Goal: Task Accomplishment & Management: Complete application form

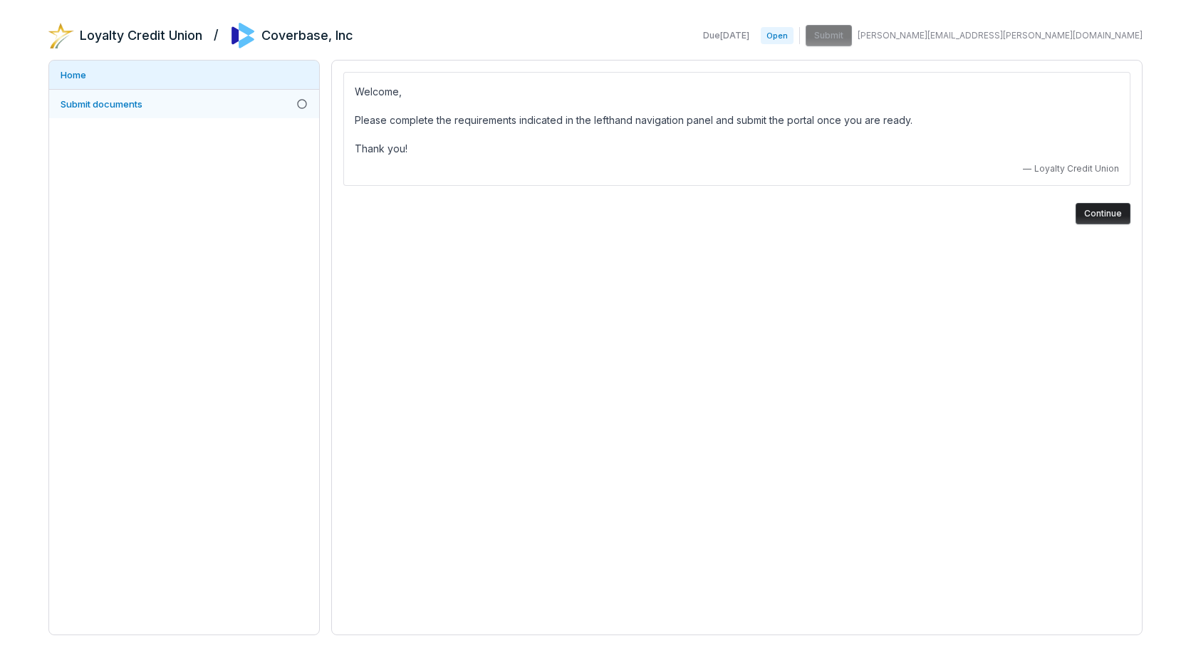
click at [95, 108] on span "Submit documents" at bounding box center [102, 103] width 82 height 11
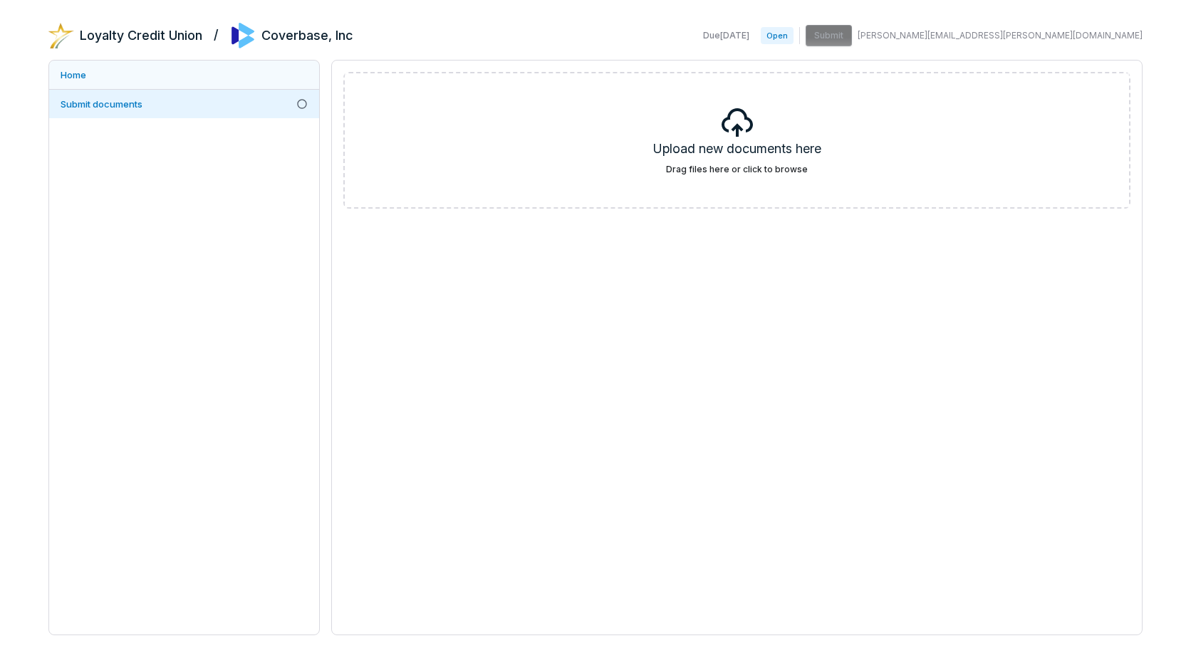
click at [72, 73] on link "Home" at bounding box center [184, 75] width 270 height 28
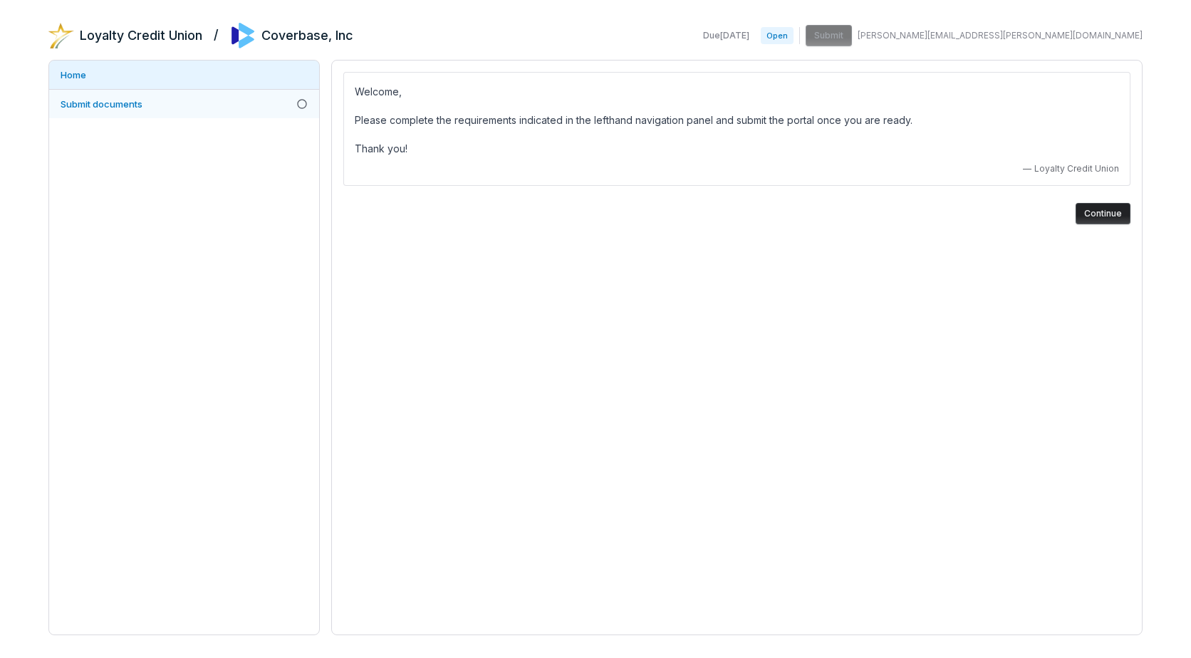
click at [118, 106] on span "Submit documents" at bounding box center [102, 103] width 82 height 11
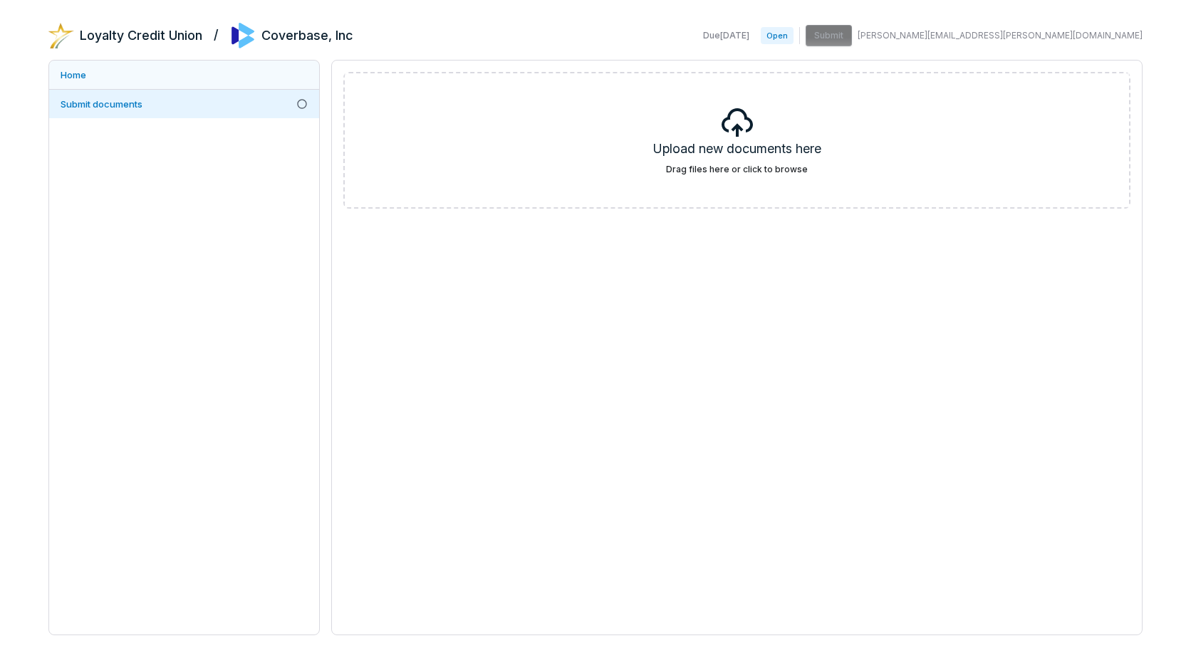
click at [68, 74] on link "Home" at bounding box center [184, 75] width 270 height 28
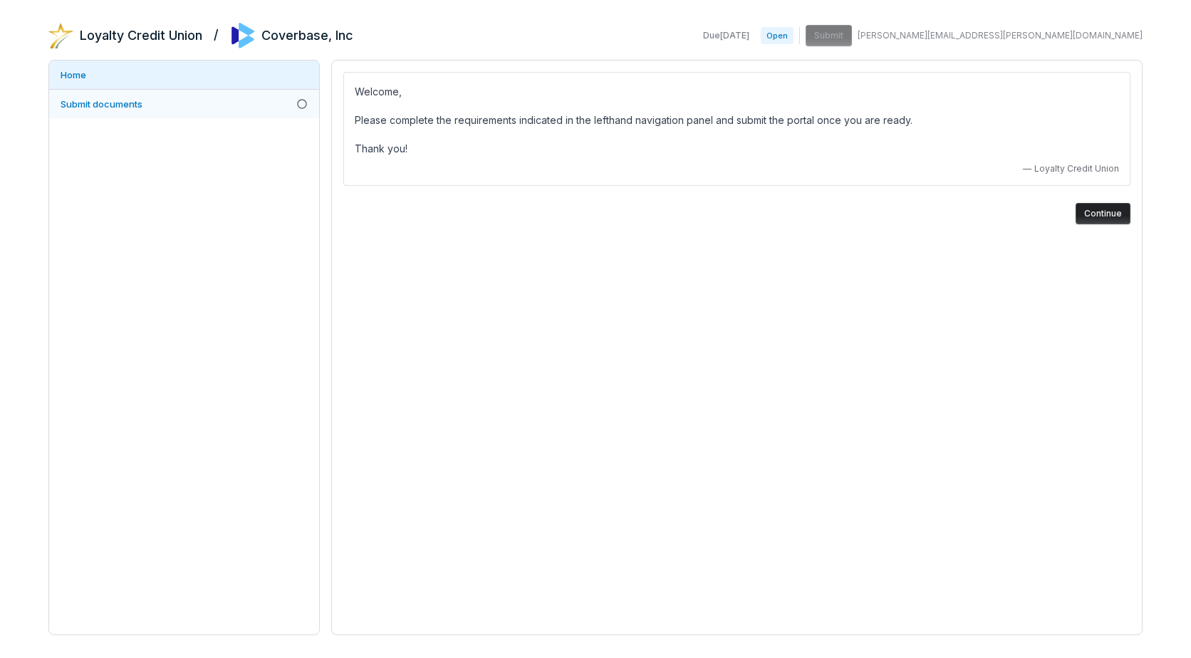
click at [105, 103] on span "Submit documents" at bounding box center [102, 103] width 82 height 11
